Goal: Information Seeking & Learning: Find specific fact

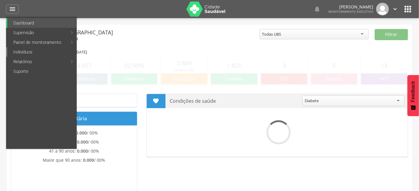
click at [38, 53] on link "Indivíduos" at bounding box center [41, 52] width 69 height 10
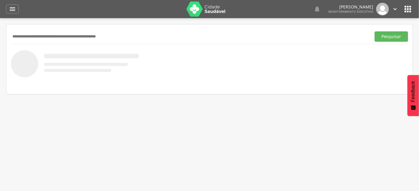
paste input "**********"
type input "**********"
click at [374, 32] on button "Pesquisar" at bounding box center [390, 37] width 33 height 10
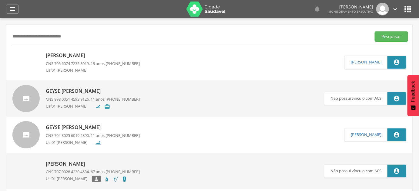
click at [86, 62] on span "705 6074 7235 3019" at bounding box center [71, 63] width 35 height 5
type input "**********"
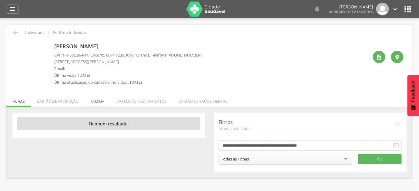
click at [101, 103] on li "Família" at bounding box center [98, 100] width 26 height 14
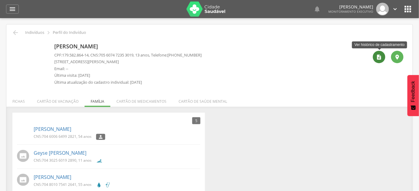
click at [383, 56] on div "" at bounding box center [379, 57] width 12 height 12
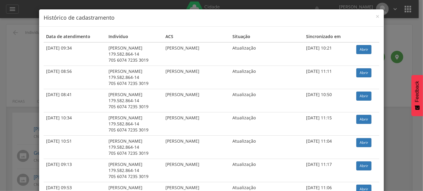
click at [383, 50] on div "× Histórico de cadastramento Data de atendimento Indivíduo ACS Situação Sincron…" at bounding box center [211, 95] width 423 height 191
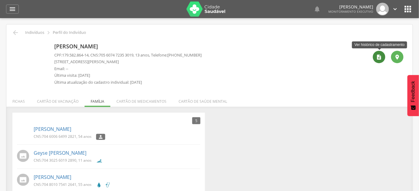
click at [376, 56] on div "" at bounding box center [379, 57] width 12 height 12
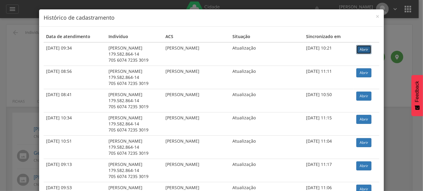
click at [363, 52] on link "Abrir" at bounding box center [363, 49] width 15 height 9
click at [10, 49] on div "× Histórico de cadastramento Data de atendimento Indivíduo ACS Situação Sincron…" at bounding box center [211, 95] width 423 height 191
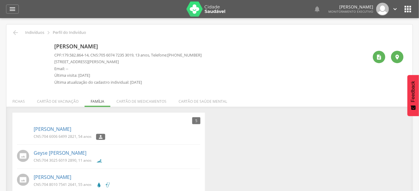
click at [20, 28] on div " Indivíduos  Perfil do Indivíduo Vitoria Emanuele Queiroz Bezerra CPF: 179.58…" at bounding box center [209, 137] width 406 height 224
click at [15, 33] on icon "" at bounding box center [15, 32] width 7 height 7
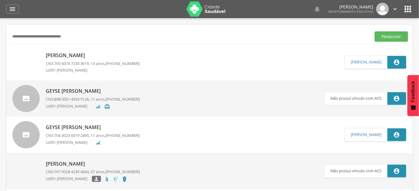
click at [15, 33] on input "**********" at bounding box center [189, 37] width 357 height 10
click at [374, 32] on button "Pesquisar" at bounding box center [390, 37] width 33 height 10
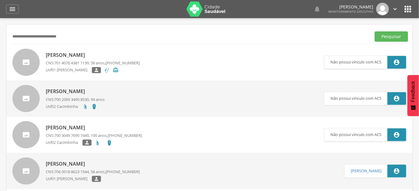
click at [49, 38] on input "**********" at bounding box center [189, 37] width 357 height 10
click at [51, 39] on input "**********" at bounding box center [189, 37] width 357 height 10
click at [67, 39] on input "**********" at bounding box center [189, 37] width 357 height 10
type input "**********"
click at [374, 32] on button "Pesquisar" at bounding box center [390, 37] width 33 height 10
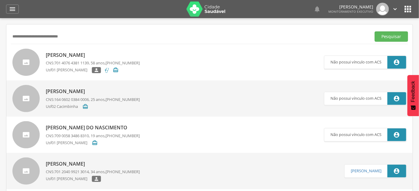
click at [126, 36] on input "**********" at bounding box center [189, 37] width 357 height 10
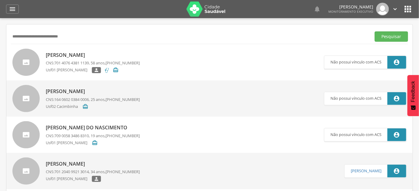
click at [126, 36] on input "**********" at bounding box center [189, 37] width 357 height 10
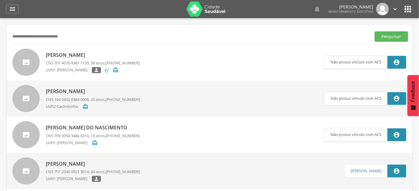
click at [126, 36] on input "**********" at bounding box center [189, 37] width 357 height 10
click at [80, 70] on p "Usf01 [PERSON_NAME]" at bounding box center [69, 70] width 46 height 6
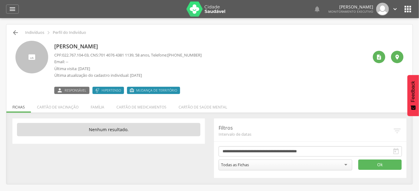
click at [18, 35] on icon "" at bounding box center [15, 32] width 7 height 7
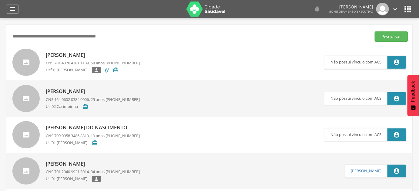
click at [72, 64] on span "701 4076 4381 1139" at bounding box center [71, 62] width 35 height 5
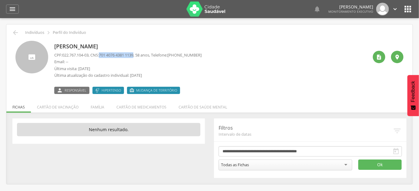
drag, startPoint x: 102, startPoint y: 55, endPoint x: 140, endPoint y: 54, distance: 37.3
click at [140, 54] on p "CPF: 022.767.104-03 , CNS: 701 4076 4381 1139 , 58 anos, Telefone: (83) 99999-9…" at bounding box center [127, 55] width 147 height 6
copy span "701 4076 4381 1139"
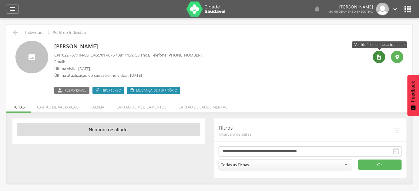
click at [374, 56] on div "" at bounding box center [379, 57] width 12 height 12
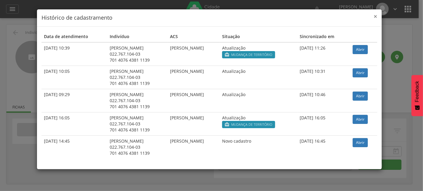
click at [374, 17] on span "×" at bounding box center [376, 16] width 4 height 8
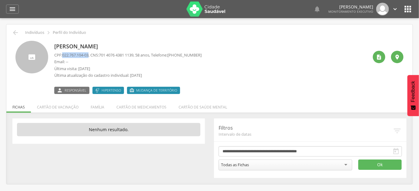
drag, startPoint x: 62, startPoint y: 54, endPoint x: 91, endPoint y: 55, distance: 28.2
click at [91, 55] on p "CPF: 022.767.104-03 , CNS: 701 4076 4381 1139 , 58 anos, Telefone: (83) 99999-9…" at bounding box center [127, 55] width 147 height 6
copy p "022.767.104-03"
click at [115, 55] on span "701 4076 4381 1139" at bounding box center [116, 54] width 35 height 5
click at [61, 47] on p "[PERSON_NAME]" at bounding box center [127, 47] width 147 height 8
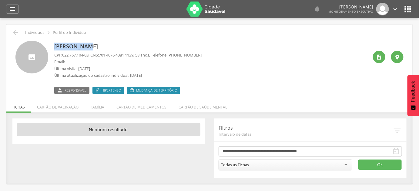
click at [61, 47] on p "[PERSON_NAME]" at bounding box center [127, 47] width 147 height 8
copy div "[PERSON_NAME]"
drag, startPoint x: 103, startPoint y: 55, endPoint x: 139, endPoint y: 57, distance: 36.4
click at [133, 57] on span "701 4076 4381 1139" at bounding box center [116, 54] width 35 height 5
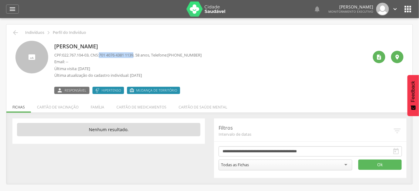
copy span "701 4076 4381 1139"
click at [380, 59] on icon "" at bounding box center [379, 57] width 6 height 6
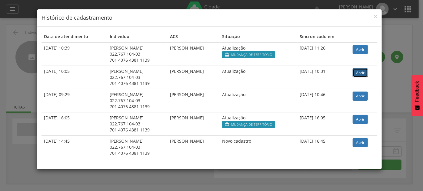
click at [363, 72] on link "Abrir" at bounding box center [360, 72] width 15 height 9
click at [0, 40] on div "× Histórico de cadastramento Data de atendimento Indivíduo ACS Situação Sincron…" at bounding box center [211, 95] width 423 height 191
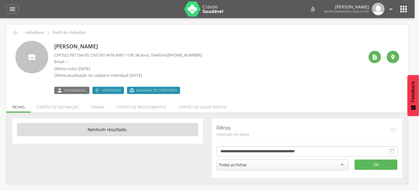
click at [8, 31] on div " Indivíduos  Perfil do Indivíduo Lindinalva Maria do Nascimento CPF: 022.767.…" at bounding box center [207, 105] width 402 height 160
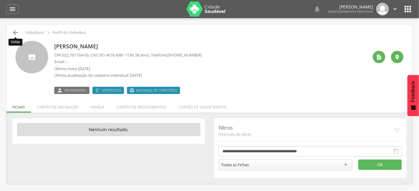
click at [13, 34] on icon "" at bounding box center [15, 32] width 7 height 7
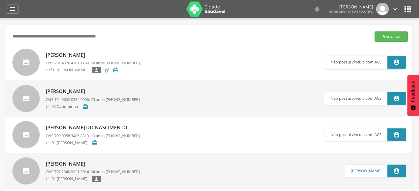
click at [13, 34] on input "text" at bounding box center [189, 37] width 357 height 10
type input "**********"
click at [374, 32] on button "Pesquisar" at bounding box center [390, 37] width 33 height 10
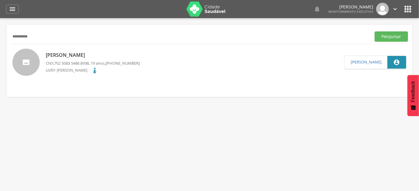
click at [85, 55] on p "[PERSON_NAME]" at bounding box center [93, 55] width 94 height 7
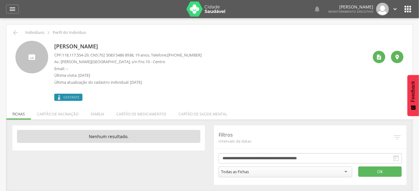
drag, startPoint x: 146, startPoint y: 47, endPoint x: 55, endPoint y: 47, distance: 90.9
click at [55, 47] on p "[PERSON_NAME]" at bounding box center [127, 47] width 147 height 8
copy p "[PERSON_NAME]"
click at [64, 52] on span "118.117.554-29" at bounding box center [75, 54] width 26 height 5
drag, startPoint x: 64, startPoint y: 54, endPoint x: 92, endPoint y: 56, distance: 28.3
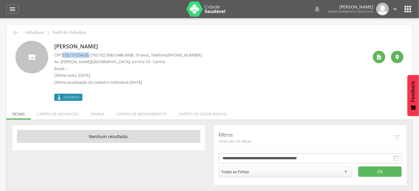
click at [92, 56] on p "CPF: 118.117.554-29 , CNS: 702 5083 5486 8938 , 19 anos, Telefone: (83) 99648-3…" at bounding box center [127, 55] width 147 height 6
copy p "118.117.554-29 ,"
drag, startPoint x: 104, startPoint y: 56, endPoint x: 139, endPoint y: 55, distance: 35.5
click at [133, 55] on span "702 5083 5486 8938" at bounding box center [116, 54] width 35 height 5
copy span "702 5083 5486 8938"
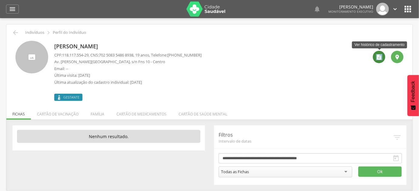
click at [379, 58] on icon "" at bounding box center [379, 57] width 6 height 6
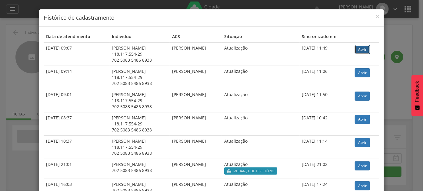
click at [359, 52] on link "Abrir" at bounding box center [362, 49] width 15 height 9
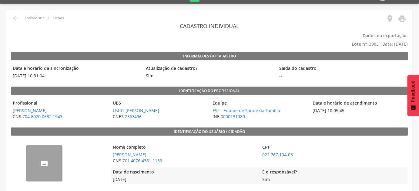
scroll to position [27, 0]
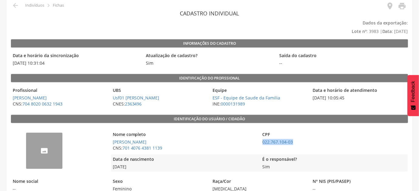
drag, startPoint x: 301, startPoint y: 142, endPoint x: 261, endPoint y: 141, distance: 39.1
click at [261, 141] on span "022.767.104-03" at bounding box center [334, 142] width 147 height 6
copy link "022.767.104-03"
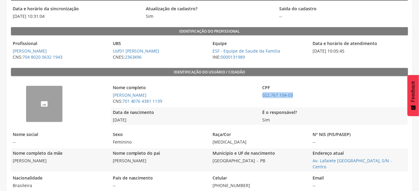
scroll to position [82, 0]
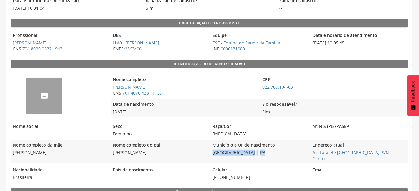
drag, startPoint x: 263, startPoint y: 154, endPoint x: 209, endPoint y: 154, distance: 53.9
click at [209, 154] on div "Nome completo da mãe [PERSON_NAME] Nome completo do pai [PERSON_NAME] Município…" at bounding box center [209, 152] width 397 height 23
copy div "São João do Tigre - [GEOGRAPHIC_DATA]"
click at [398, 151] on span "Av. Lafaiete [GEOGRAPHIC_DATA], S/N - Centro Ir para o endereço atual" at bounding box center [359, 156] width 97 height 12
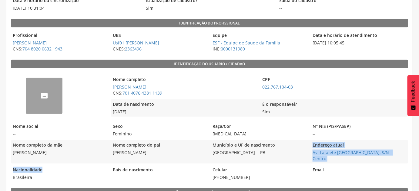
drag, startPoint x: 399, startPoint y: 151, endPoint x: 308, endPoint y: 152, distance: 90.9
click at [308, 152] on div "Nome completo da mãe [PERSON_NAME] Nome completo do pai [PERSON_NAME] Município…" at bounding box center [209, 152] width 397 height 23
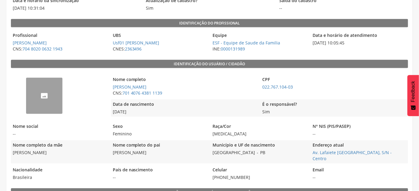
click at [311, 158] on div "-- Nome completo [PERSON_NAME] CNS: 701 4076 4381 [DEMOGRAPHIC_DATA] CPF 022.76…" at bounding box center [209, 126] width 397 height 111
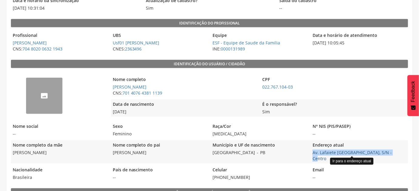
drag, startPoint x: 309, startPoint y: 151, endPoint x: 390, endPoint y: 153, distance: 80.9
click at [390, 153] on div "Nome completo da mãe [PERSON_NAME] Nome completo do pai [PERSON_NAME] Município…" at bounding box center [209, 152] width 397 height 23
copy link "Av. Lafaiete [GEOGRAPHIC_DATA], S/N - Centro"
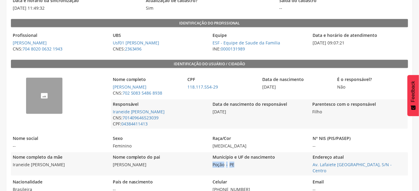
drag, startPoint x: 246, startPoint y: 164, endPoint x: 211, endPoint y: 168, distance: 35.1
click at [211, 168] on div "Município e UF de nascimento Poção - PE" at bounding box center [259, 164] width 97 height 23
copy div "Poção - PE"
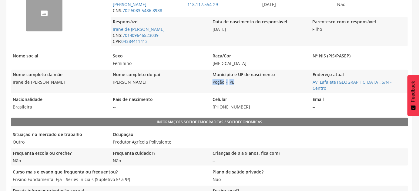
scroll to position [138, 0]
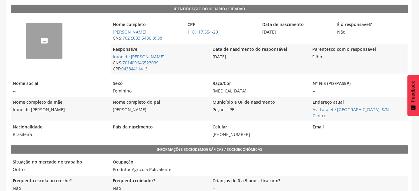
click at [310, 109] on div "Nome completo da mãe [PERSON_NAME] Nome completo do pai [PERSON_NAME] Município…" at bounding box center [209, 109] width 397 height 23
drag, startPoint x: 310, startPoint y: 109, endPoint x: 396, endPoint y: 111, distance: 86.1
click at [396, 111] on div "Nome completo da mãe [PERSON_NAME] Nome completo do pai [PERSON_NAME] Município…" at bounding box center [209, 109] width 397 height 23
copy div "Av. Lafaiete [GEOGRAPHIC_DATA], S/N - Centro"
